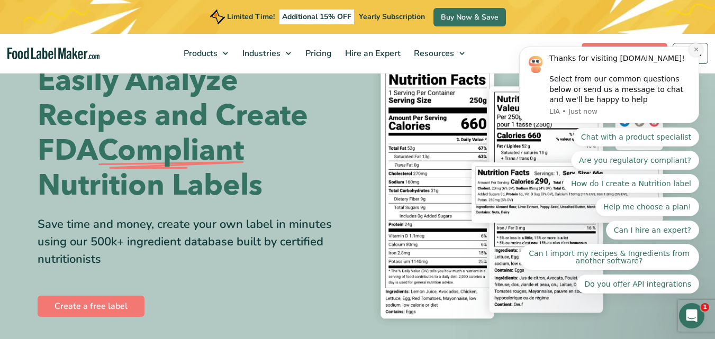
click at [694, 52] on icon "Dismiss notification" at bounding box center [696, 50] width 6 height 6
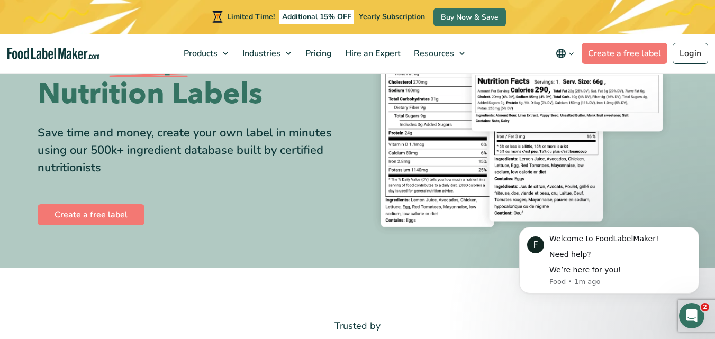
scroll to position [61, 0]
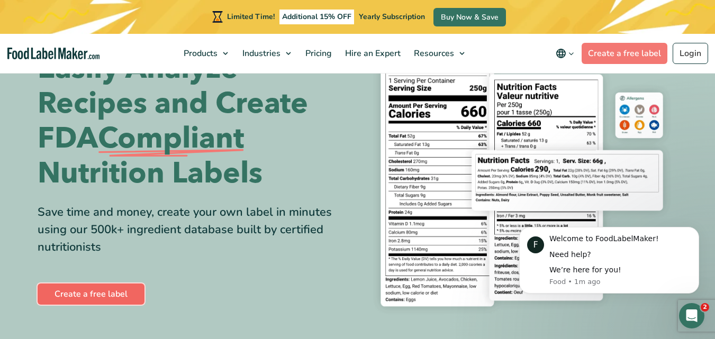
click at [129, 302] on link "Create a free label" at bounding box center [91, 294] width 107 height 21
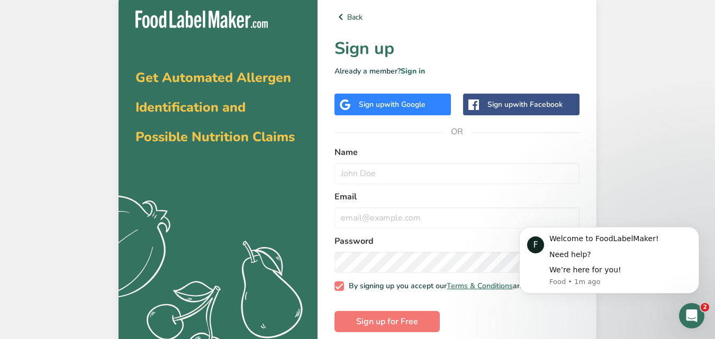
drag, startPoint x: 495, startPoint y: 107, endPoint x: 431, endPoint y: 94, distance: 64.9
click at [431, 94] on div "Sign up with Google Sign up with Facebook" at bounding box center [457, 105] width 245 height 22
